Goal: Communication & Community: Answer question/provide support

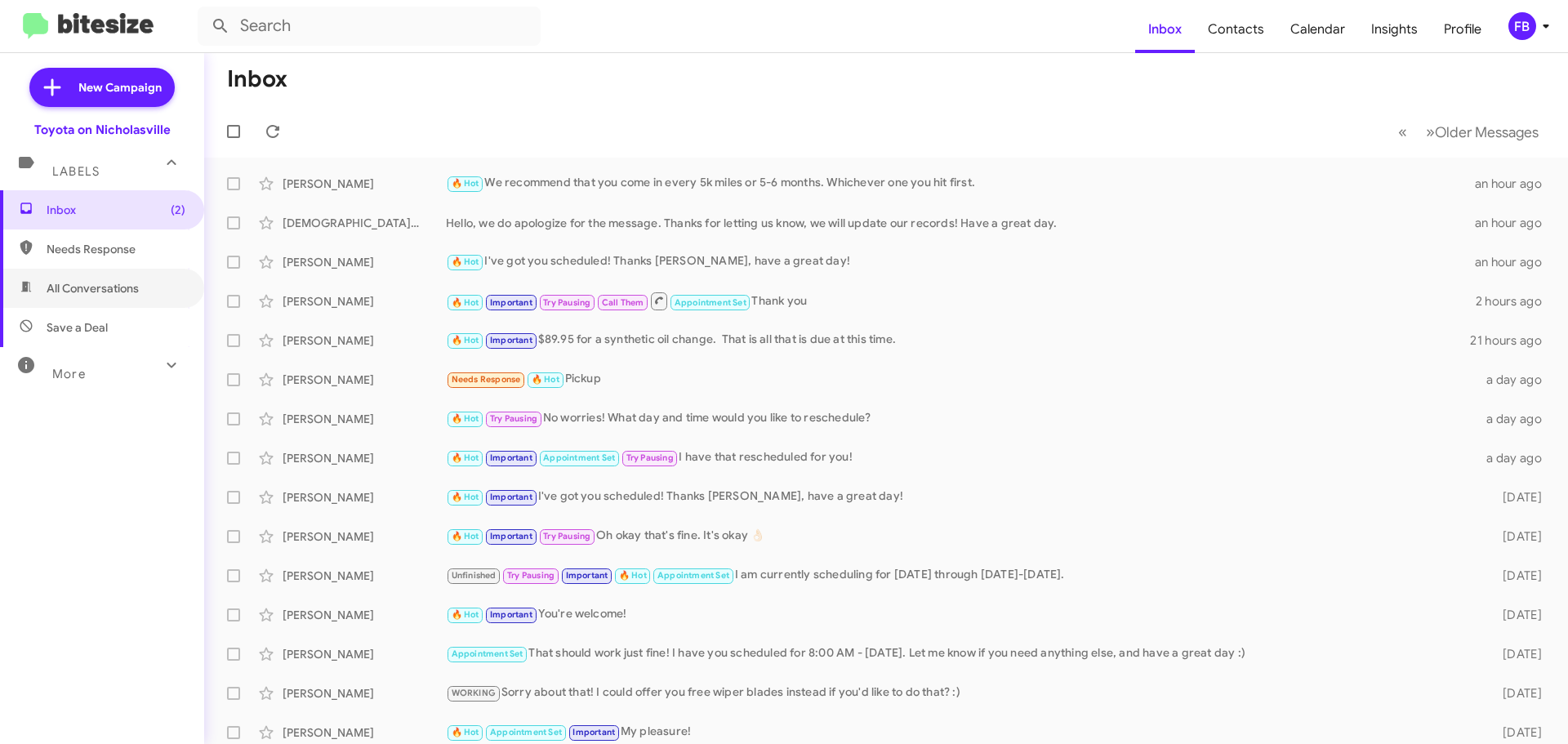
drag, startPoint x: 136, startPoint y: 286, endPoint x: 192, endPoint y: 282, distance: 56.1
click at [136, 286] on span "All Conversations" at bounding box center [92, 288] width 92 height 16
type input "in:all-conversations"
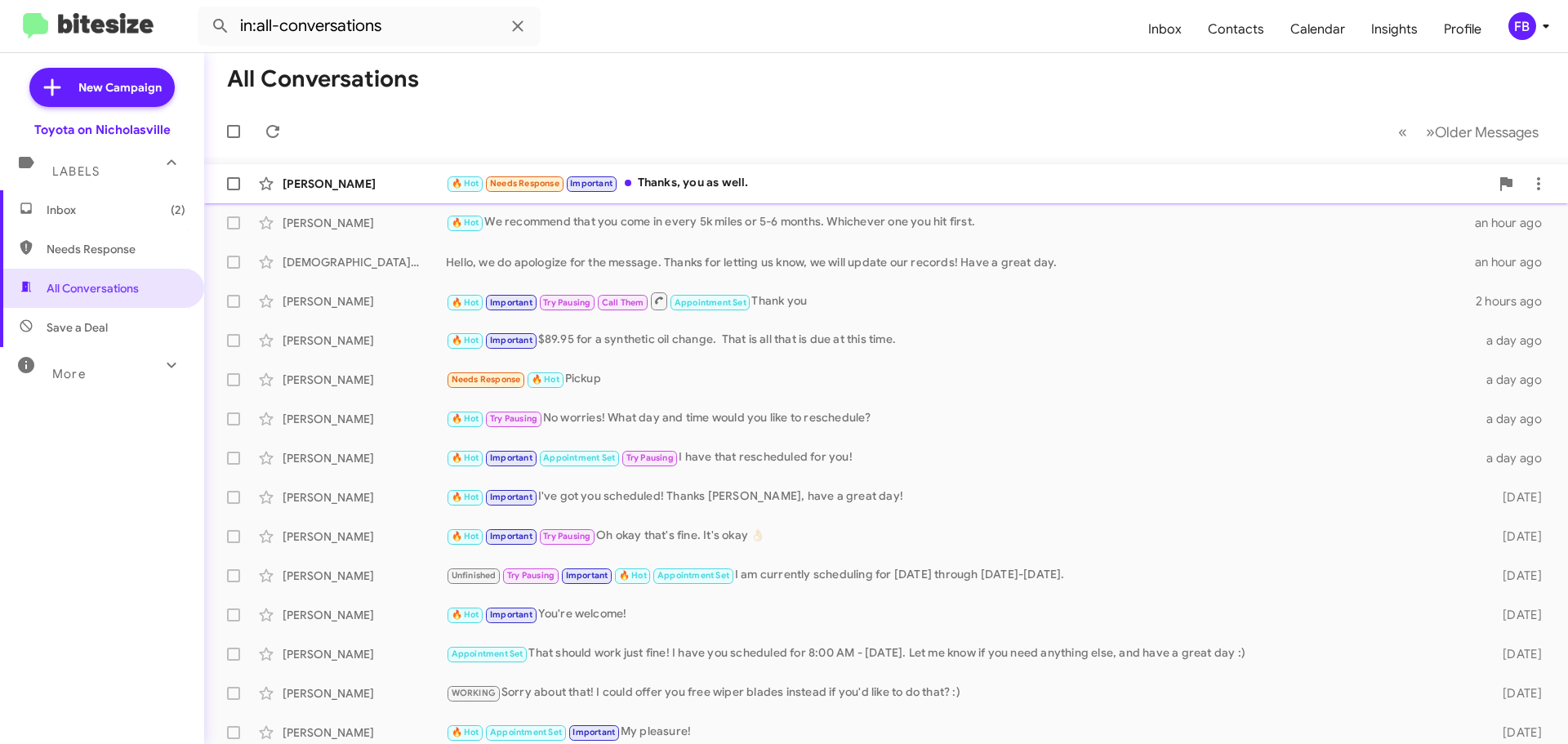
click at [729, 191] on div "🔥 Hot Needs Response Important Thanks, you as well." at bounding box center [968, 183] width 1043 height 19
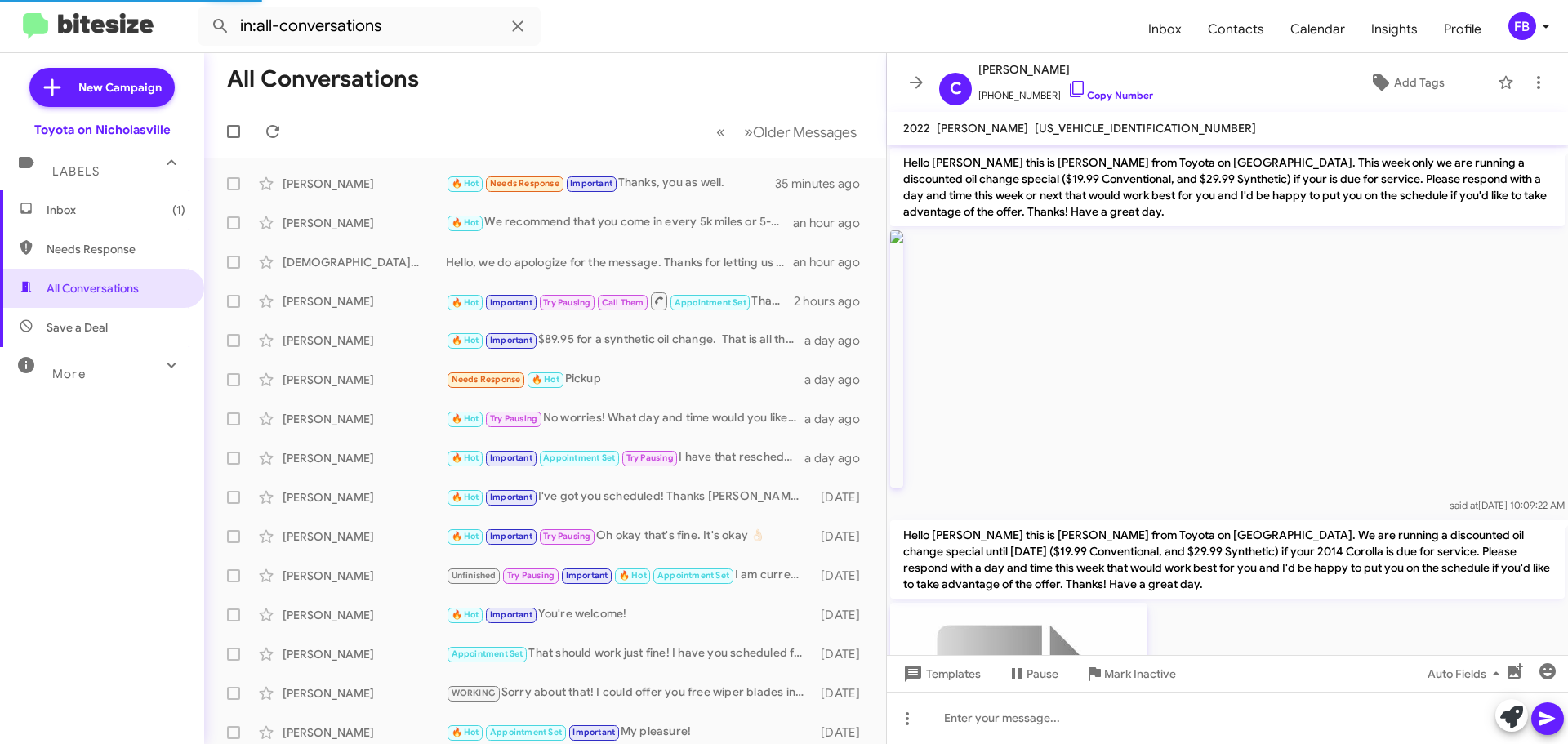
scroll to position [1718, 0]
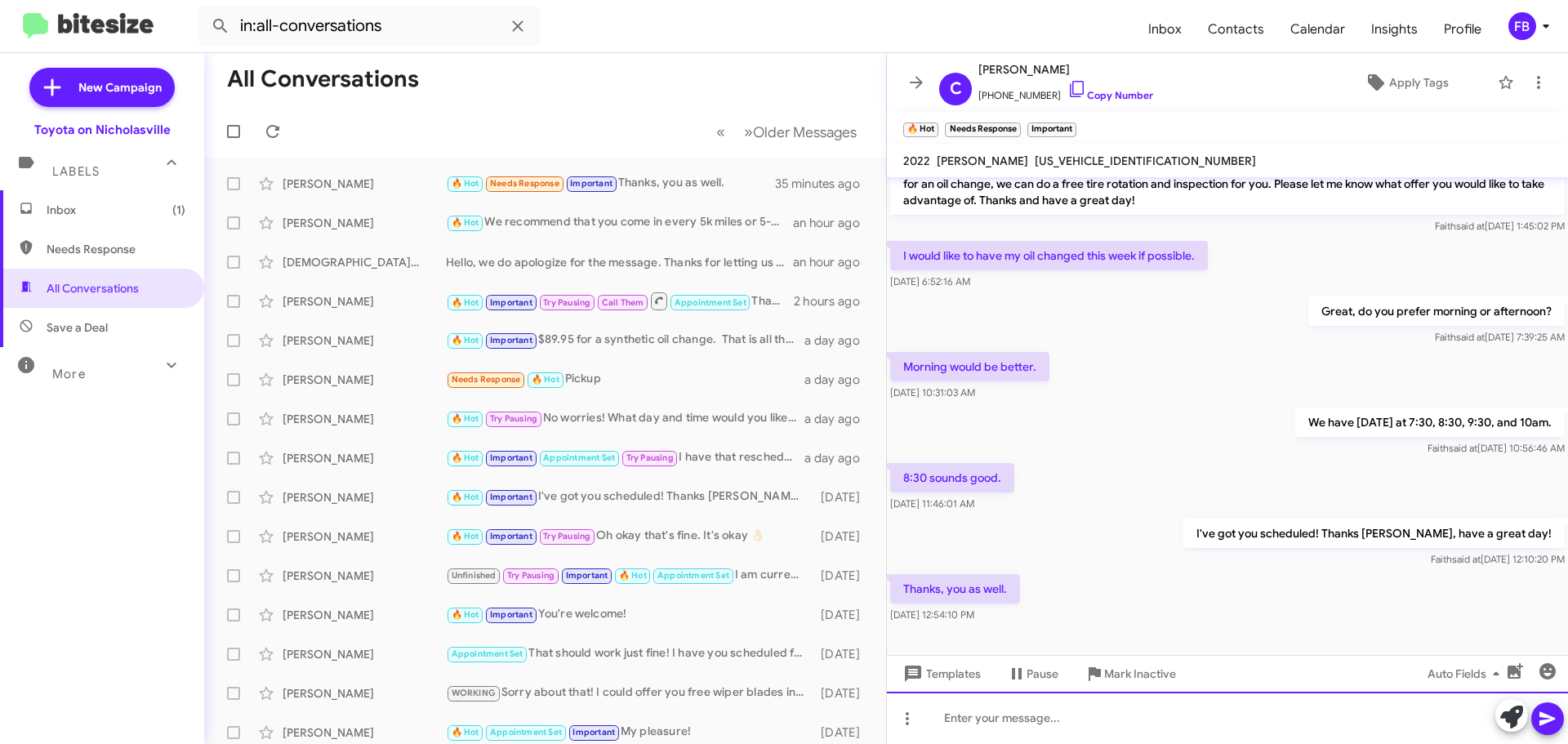
click at [950, 717] on div at bounding box center [1227, 717] width 681 height 52
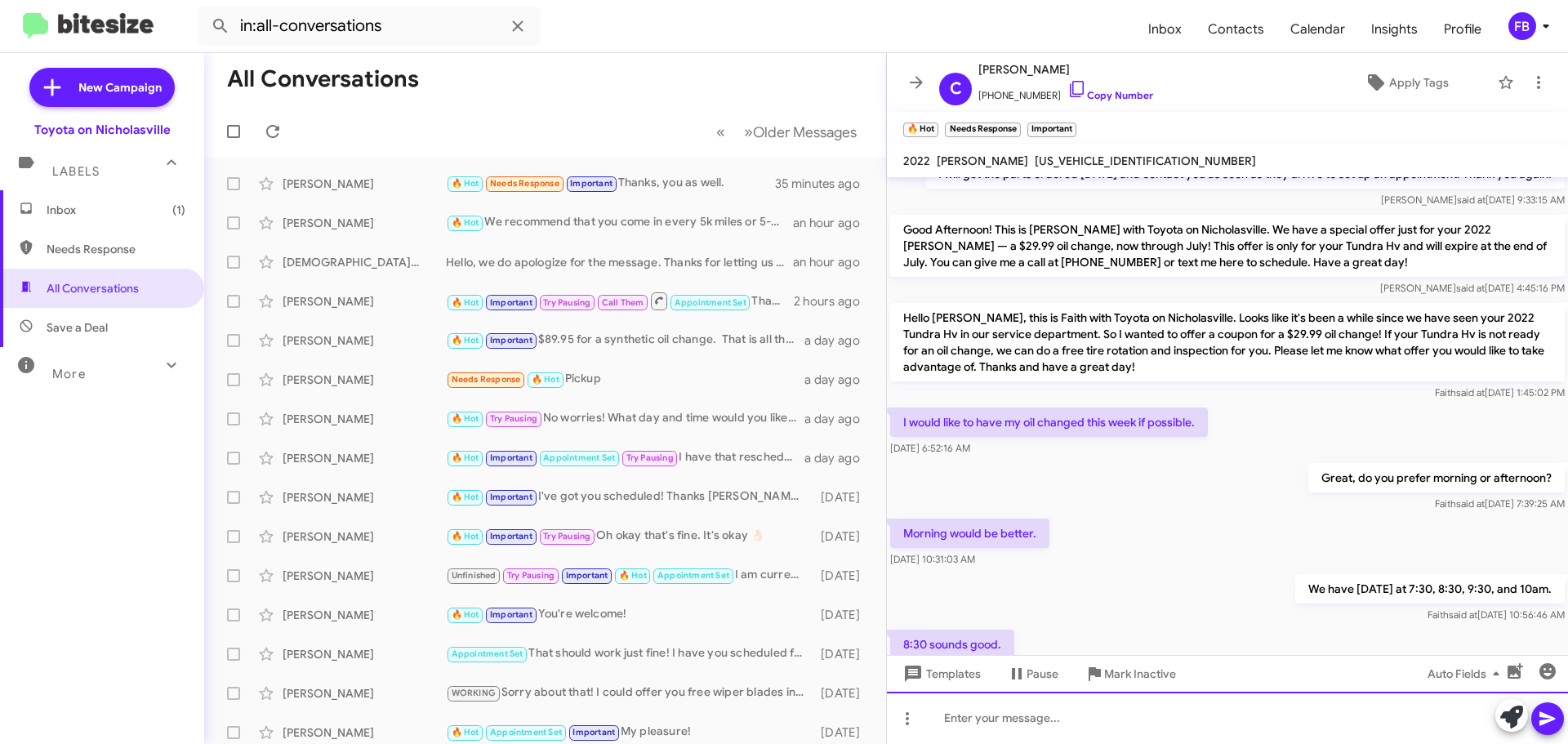
scroll to position [1810, 0]
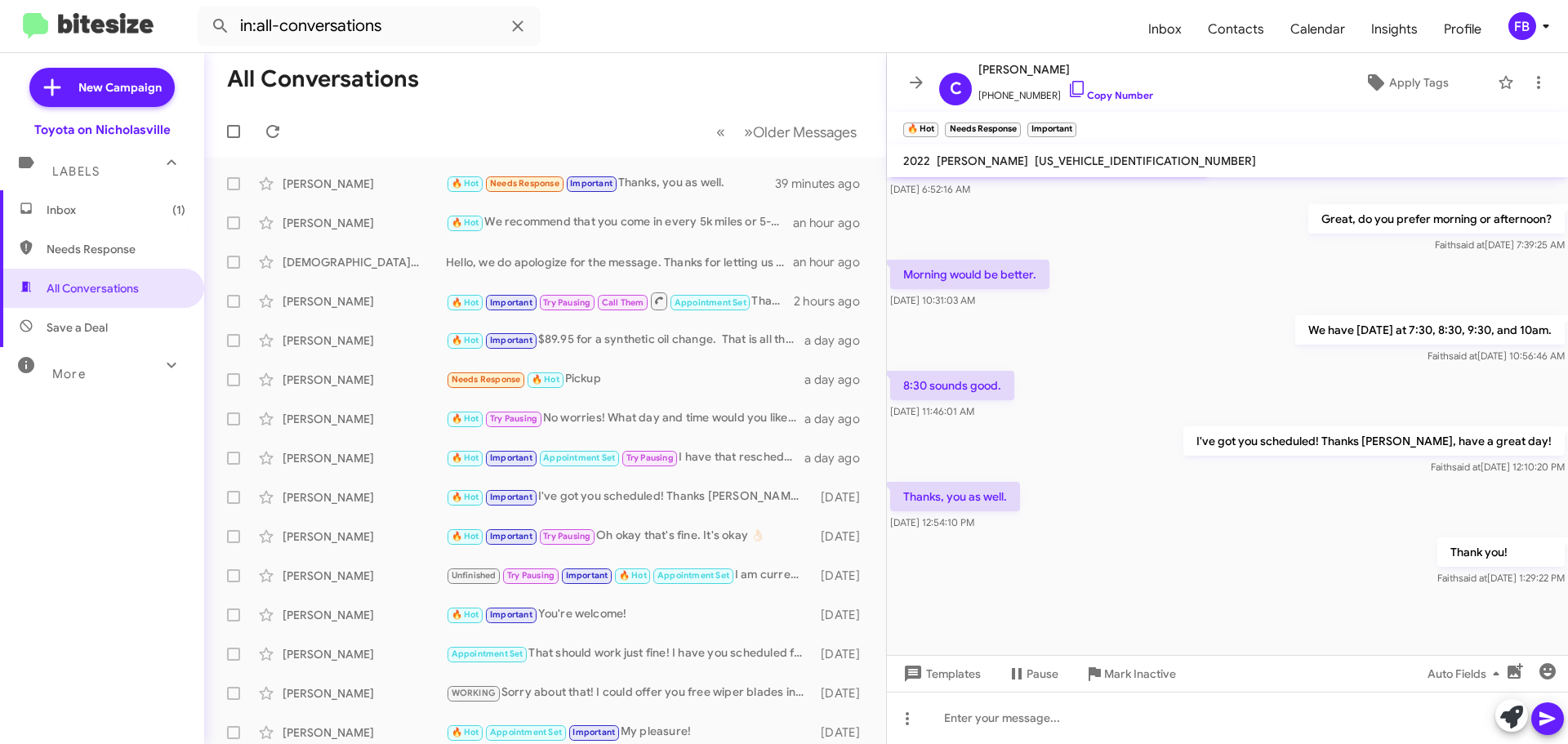
click at [103, 214] on span "Inbox (1)" at bounding box center [116, 210] width 138 height 16
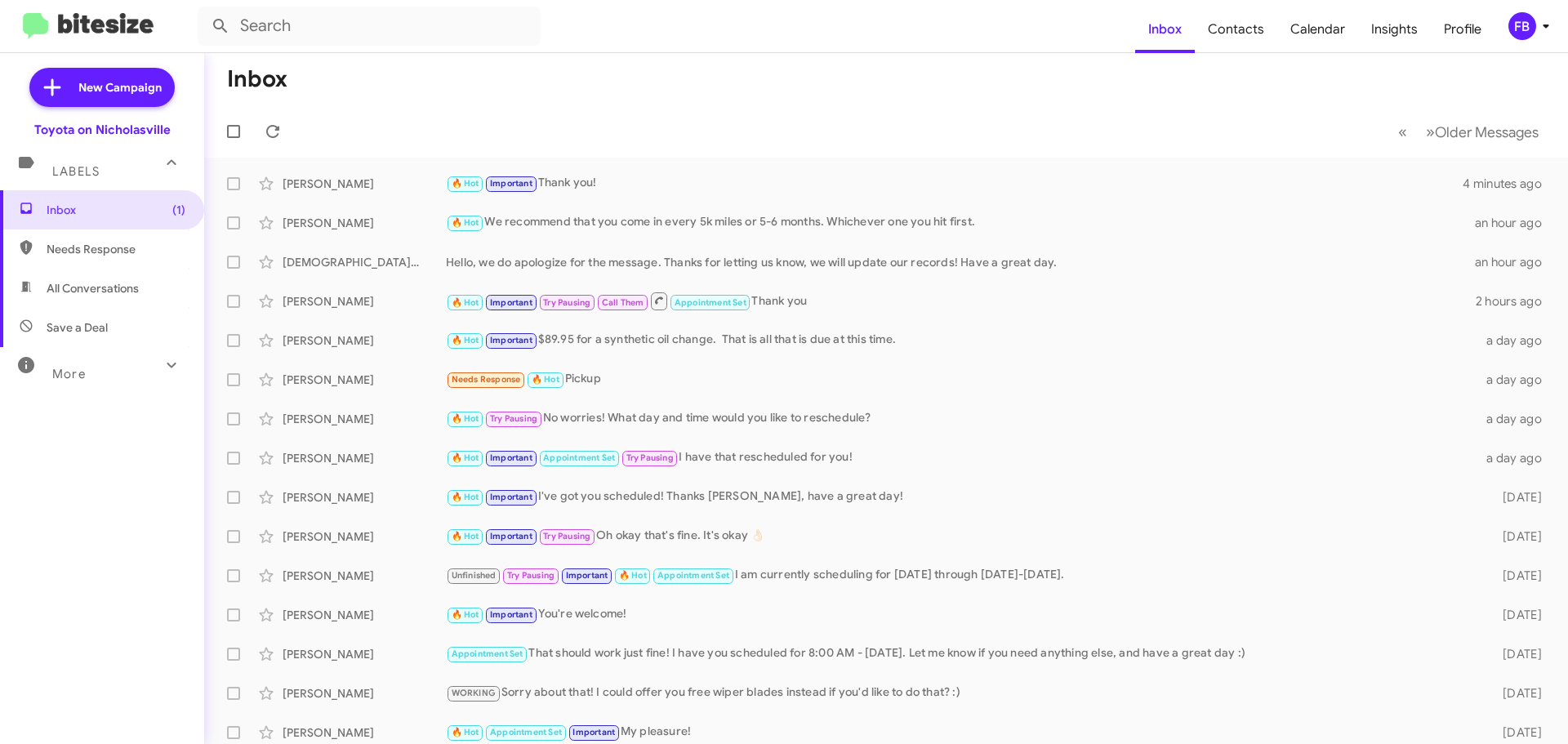
click at [109, 297] on span "All Conversations" at bounding box center [101, 288] width 204 height 39
type input "in:all-conversations"
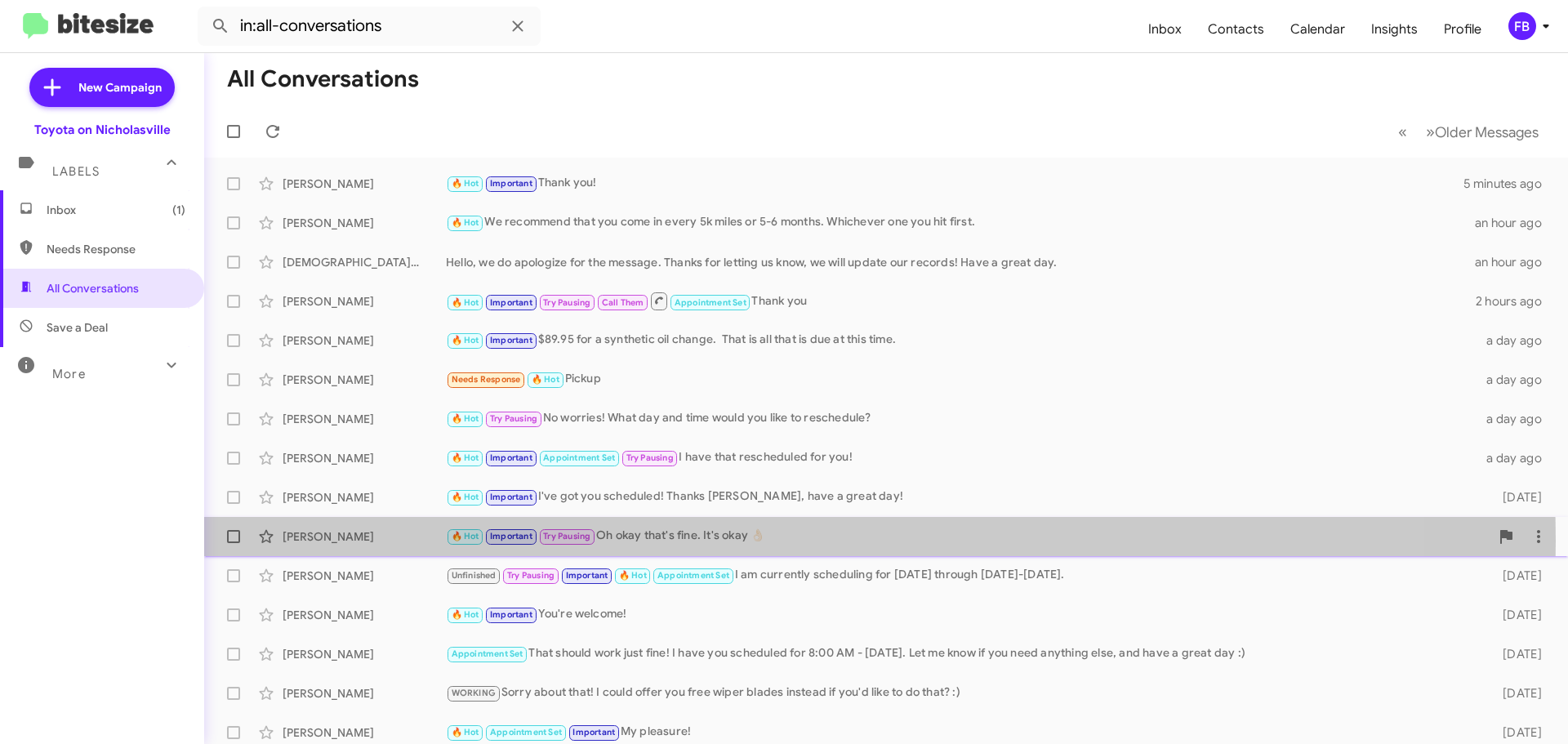
click at [661, 541] on div "🔥 Hot Important Try Pausing Oh okay that's fine. It's okay 👌🏻" at bounding box center [968, 536] width 1043 height 19
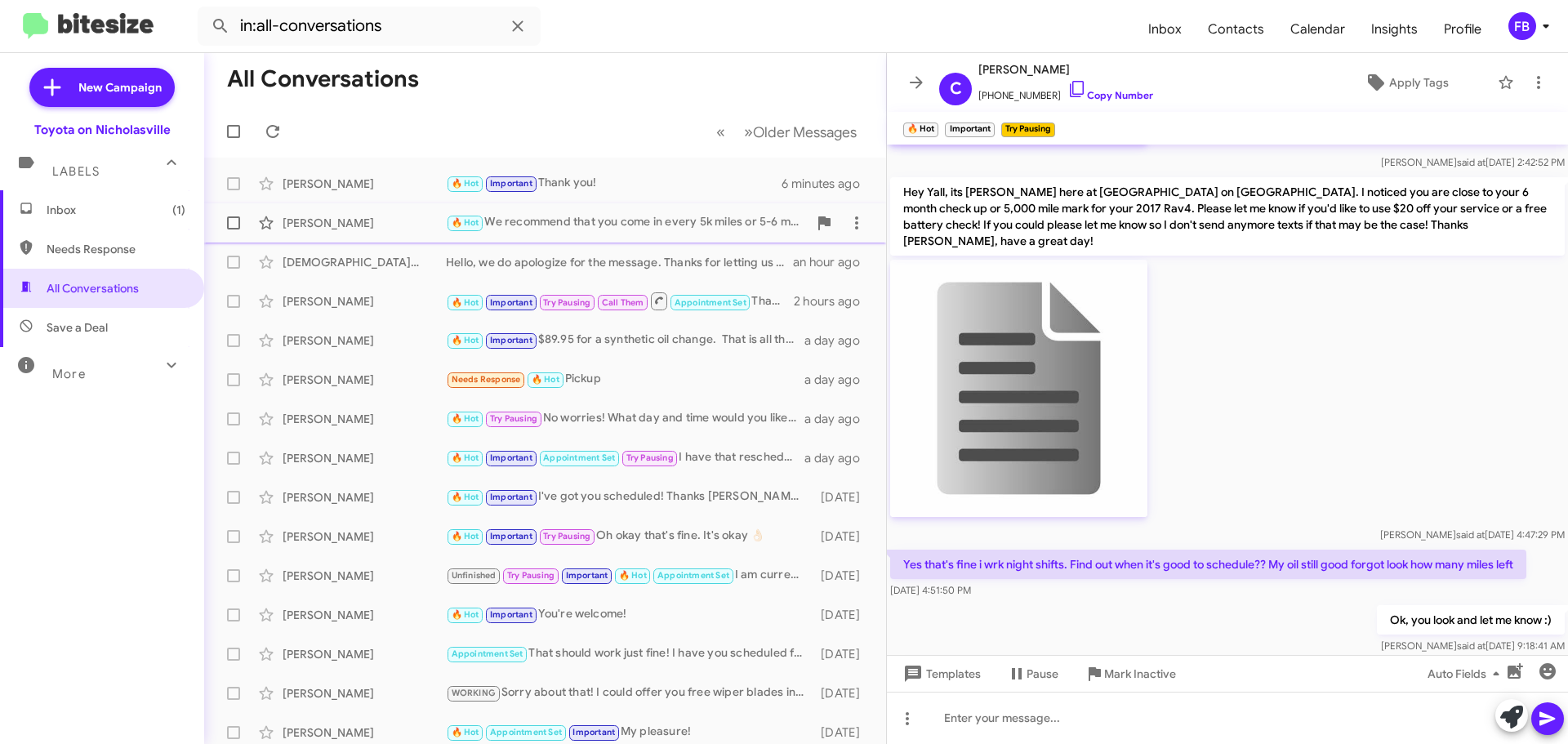
scroll to position [762, 0]
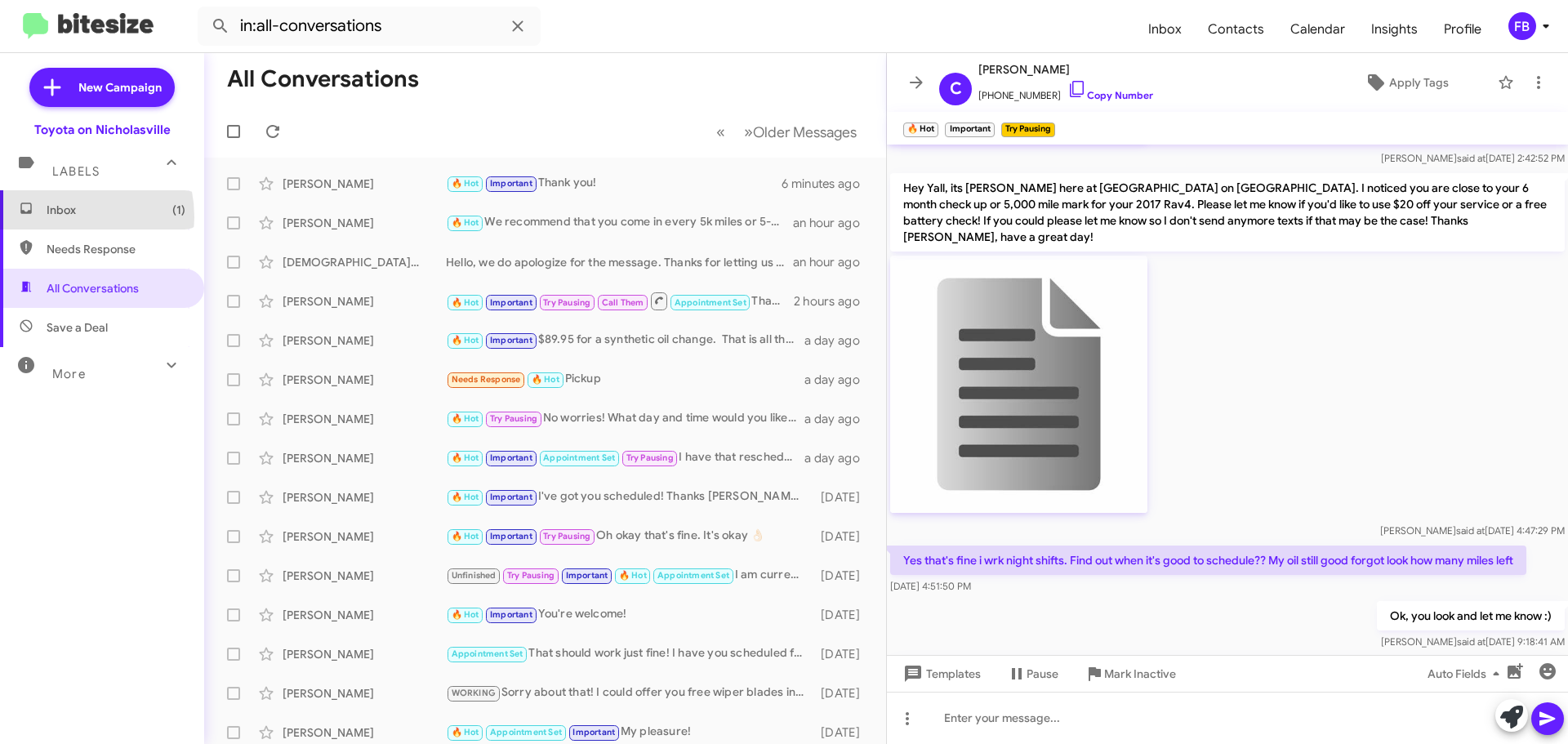
click at [51, 217] on span "Inbox (1)" at bounding box center [116, 210] width 138 height 16
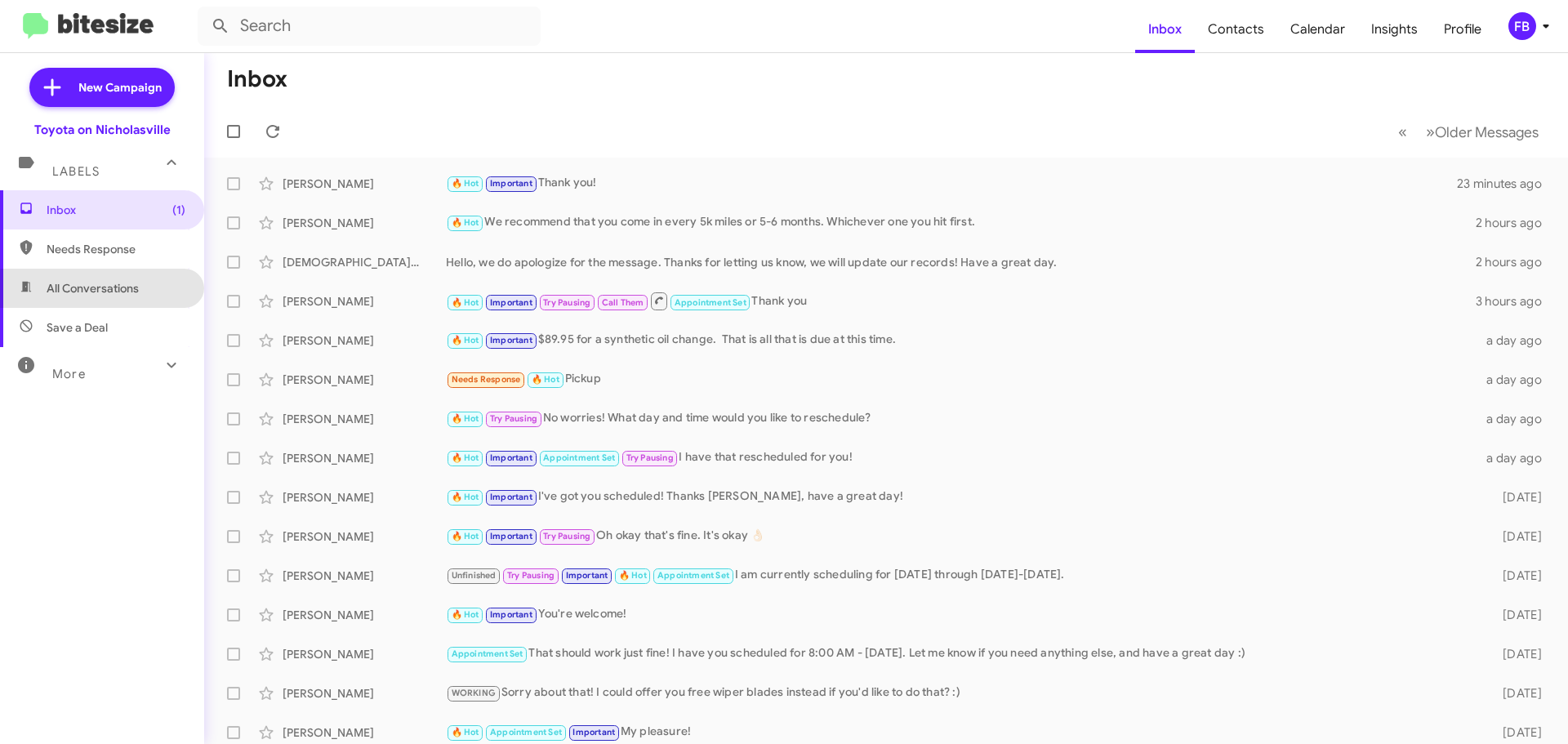
click at [120, 298] on span "All Conversations" at bounding box center [101, 288] width 204 height 39
type input "in:all-conversations"
